Goal: Navigation & Orientation: Go to known website

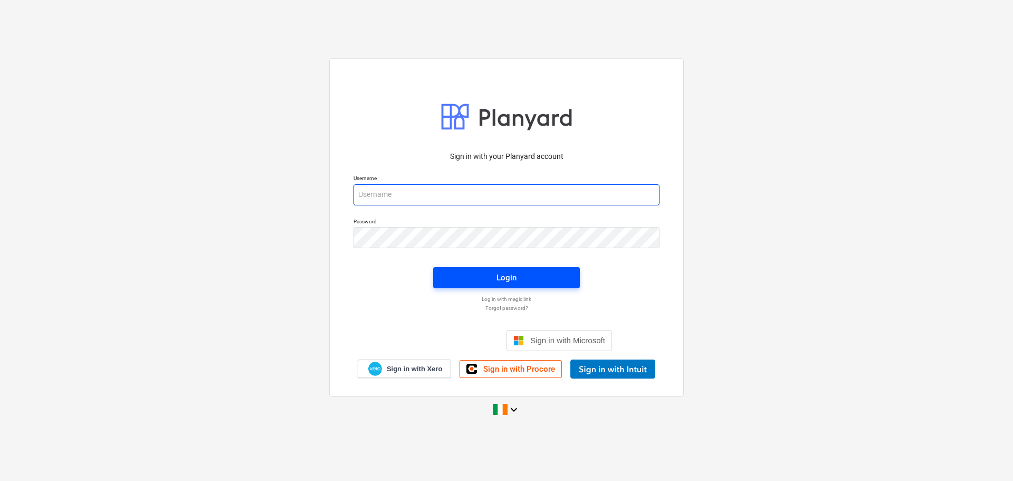
type input "[EMAIL_ADDRESS][DOMAIN_NAME]"
click at [496, 282] on span "Login" at bounding box center [506, 278] width 121 height 14
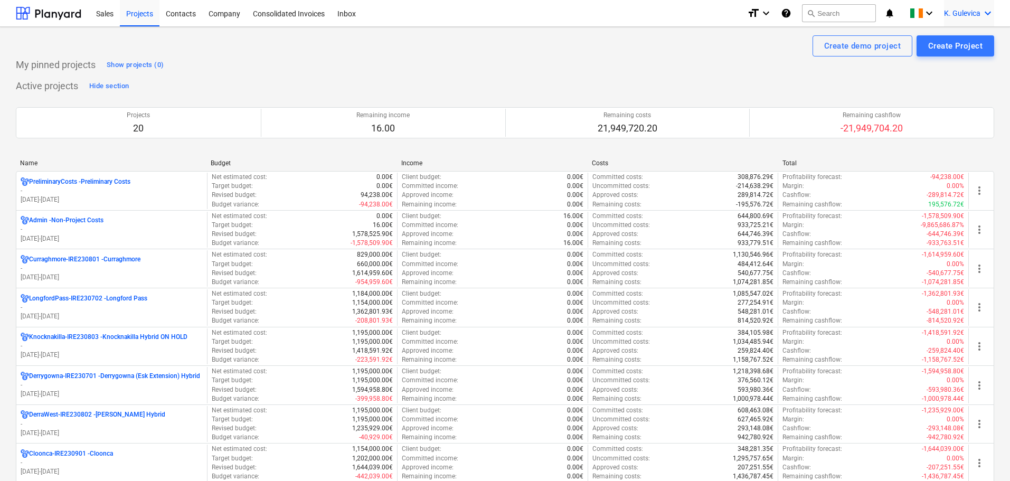
click at [964, 8] on div "K. Gulevica keyboard_arrow_down" at bounding box center [969, 13] width 50 height 26
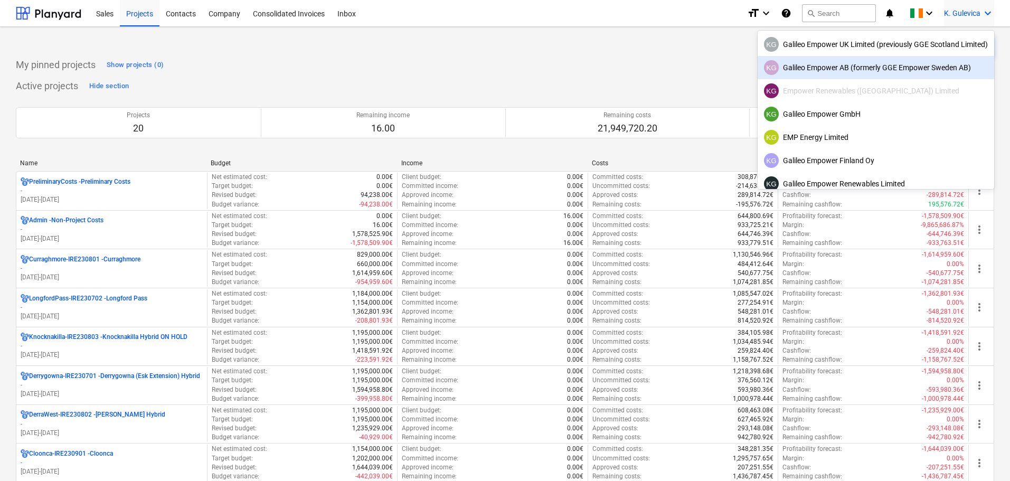
click at [830, 69] on div "KG Galileo Empower AB (formerly GGE Empower Sweden AB)" at bounding box center [876, 67] width 224 height 15
